Goal: Transaction & Acquisition: Subscribe to service/newsletter

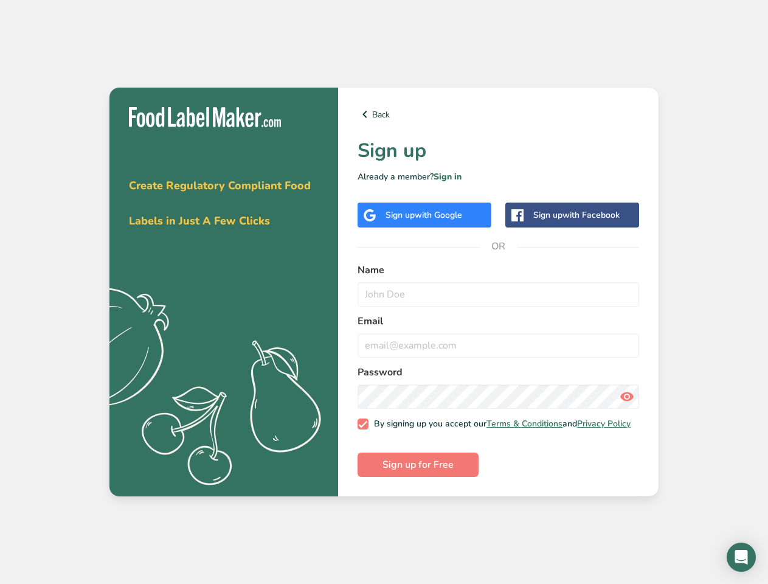
click at [498, 111] on link "Back" at bounding box center [499, 114] width 282 height 15
click at [425, 212] on span "with Google" at bounding box center [438, 215] width 47 height 12
click at [572, 212] on span "with Facebook" at bounding box center [591, 215] width 57 height 12
click at [627, 394] on icon at bounding box center [627, 397] width 15 height 22
click at [418, 468] on span "Sign up for Free" at bounding box center [418, 464] width 71 height 15
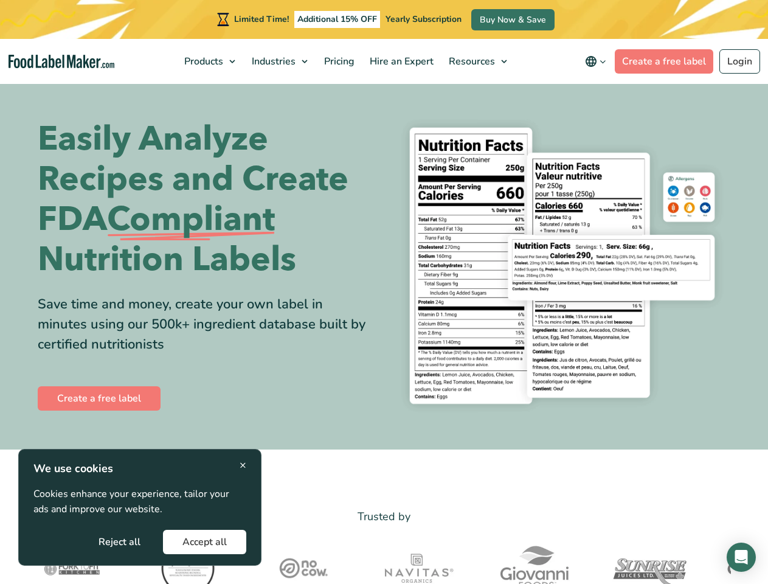
click at [384, 292] on div "Easily Analyze Recipes and Create FDA Compliant Nutrition Labels Save time and …" at bounding box center [385, 265] width 694 height 309
click at [211, 61] on span "Products" at bounding box center [203, 61] width 44 height 13
click at [281, 61] on span "Industries" at bounding box center [272, 61] width 49 height 13
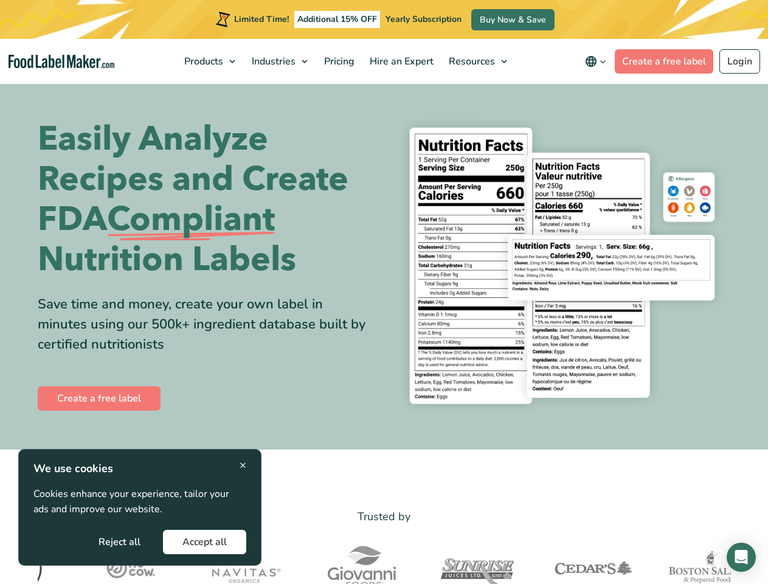
click at [384, 292] on div "Easily Analyze Recipes and Create FDA Compliant Nutrition Labels Save time and …" at bounding box center [385, 265] width 694 height 309
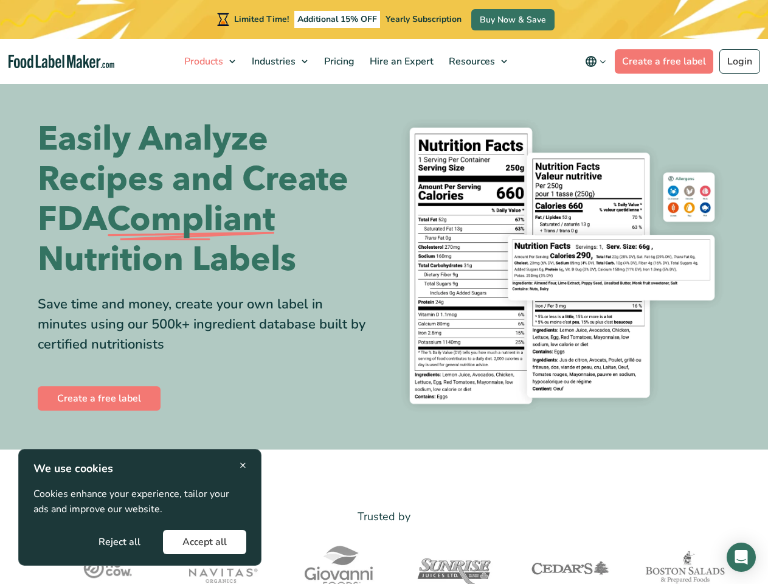
click at [211, 61] on span "Products" at bounding box center [203, 61] width 44 height 13
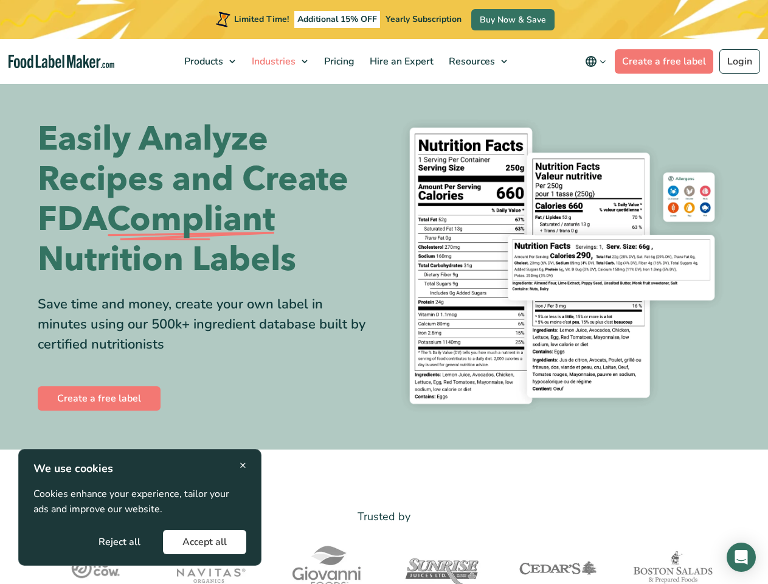
click at [281, 61] on span "Industries" at bounding box center [272, 61] width 49 height 13
click at [479, 61] on span "Resources" at bounding box center [470, 61] width 51 height 13
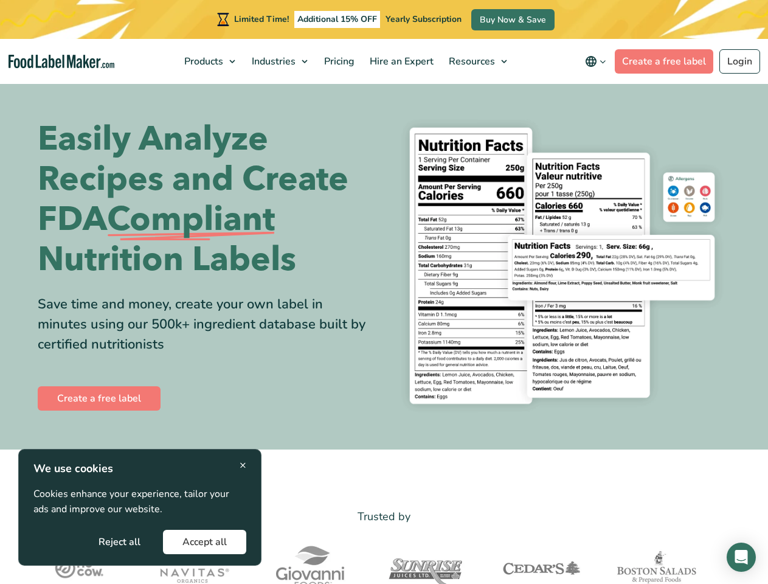
click at [598, 61] on icon "main navigation" at bounding box center [591, 61] width 15 height 15
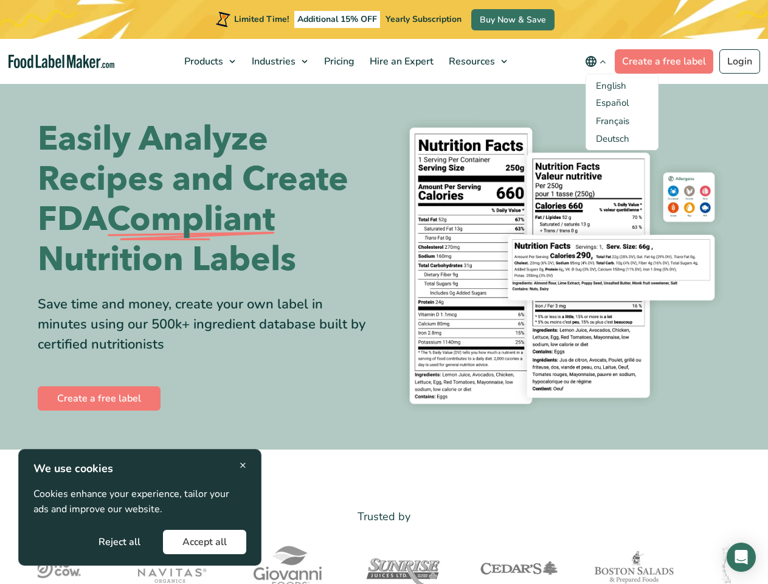
click at [384, 561] on img at bounding box center [404, 568] width 116 height 61
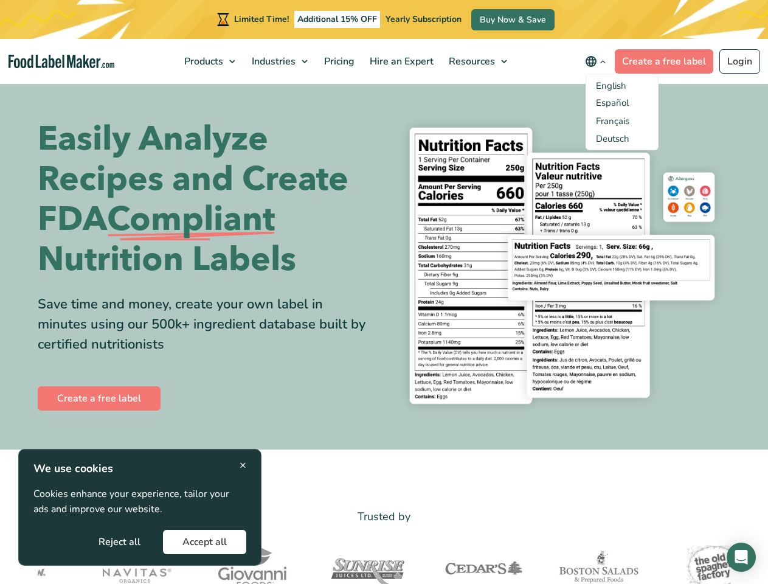
click at [140, 507] on p "Cookies enhance your experience, tailor your ads and improve our website." at bounding box center [139, 502] width 213 height 31
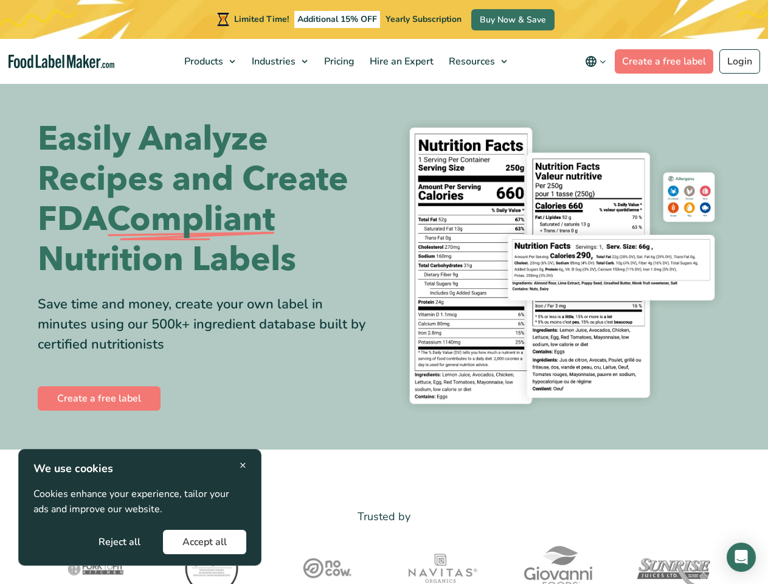
click at [384, 292] on div "Easily Analyze Recipes and Create FDA Compliant Nutrition Labels Save time and …" at bounding box center [385, 265] width 694 height 309
click at [211, 61] on span "Products" at bounding box center [203, 61] width 44 height 13
click at [281, 61] on span "Industries" at bounding box center [272, 61] width 49 height 13
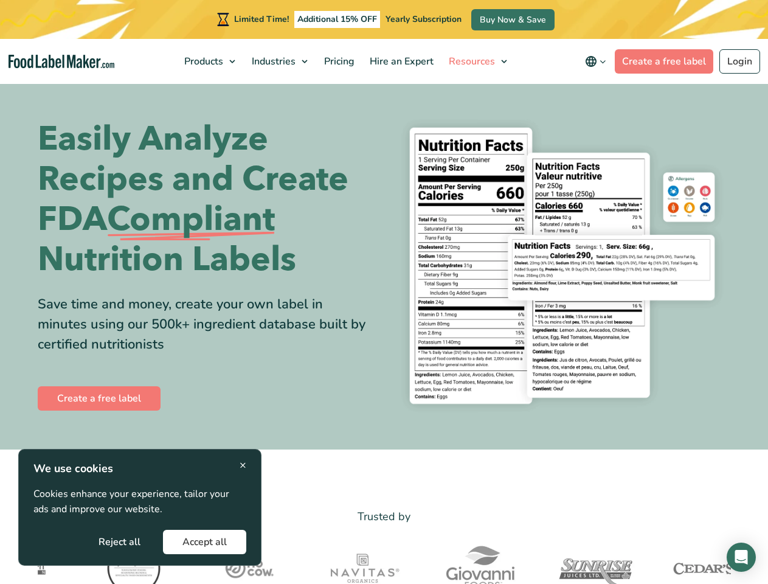
click at [479, 61] on span "Resources" at bounding box center [470, 61] width 51 height 13
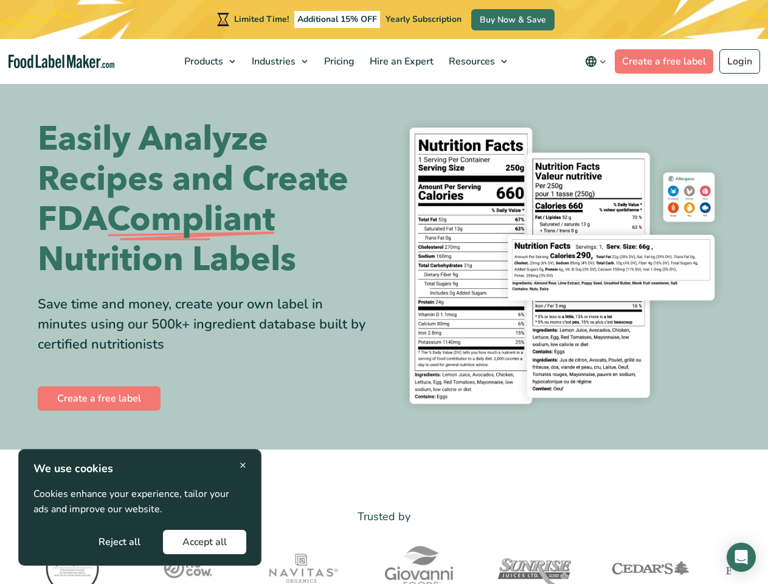
click at [598, 61] on icon "main navigation" at bounding box center [591, 61] width 15 height 15
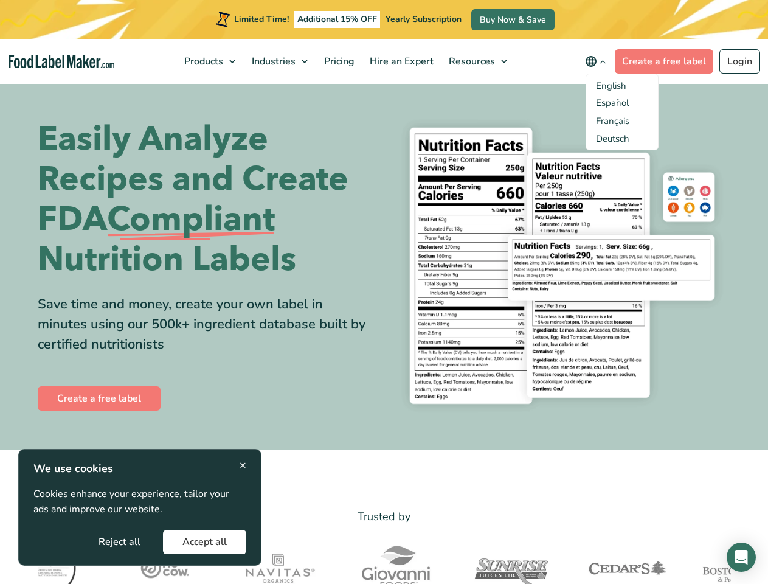
click at [384, 561] on img at bounding box center [396, 568] width 116 height 61
